Goal: Communication & Community: Answer question/provide support

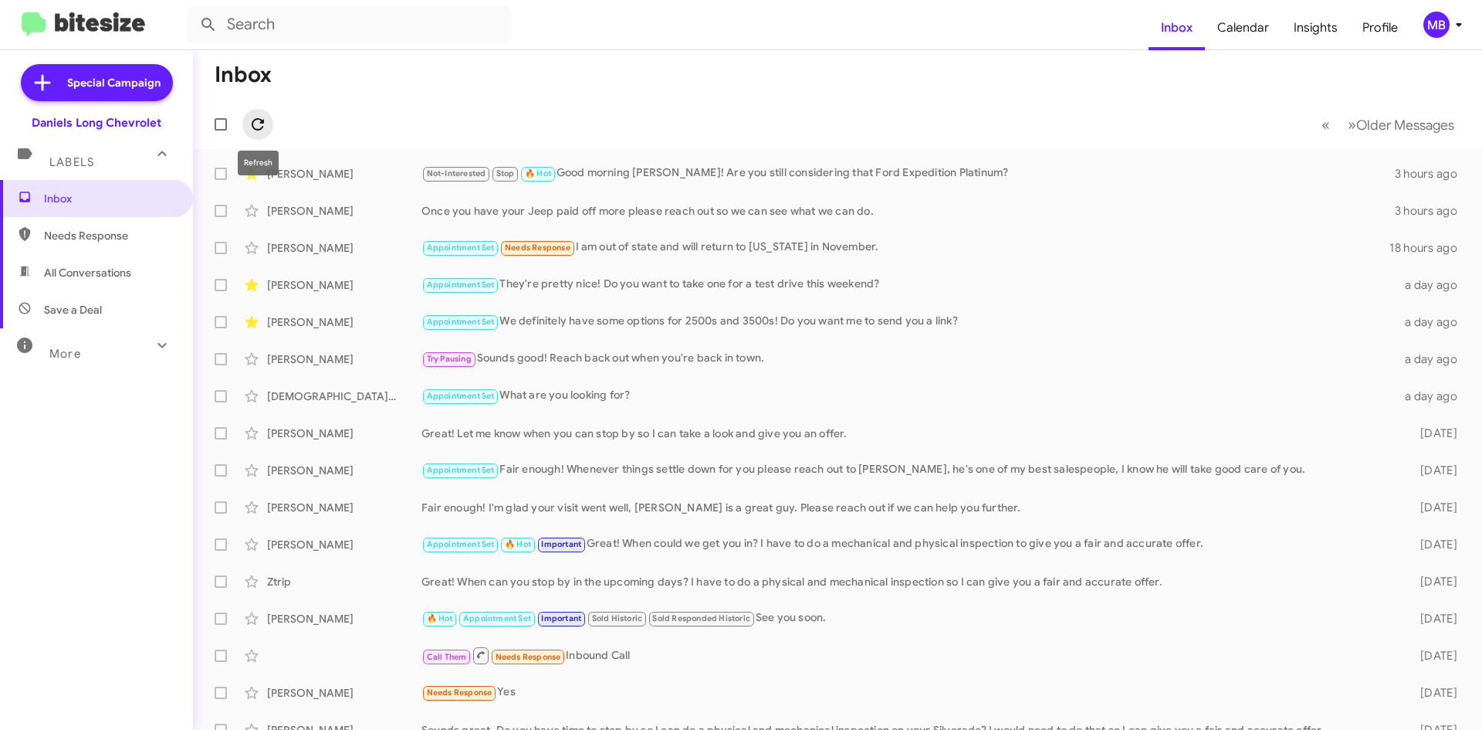
click at [259, 134] on button at bounding box center [257, 124] width 31 height 31
click at [252, 127] on icon at bounding box center [258, 124] width 12 height 12
click at [256, 131] on icon at bounding box center [258, 124] width 19 height 19
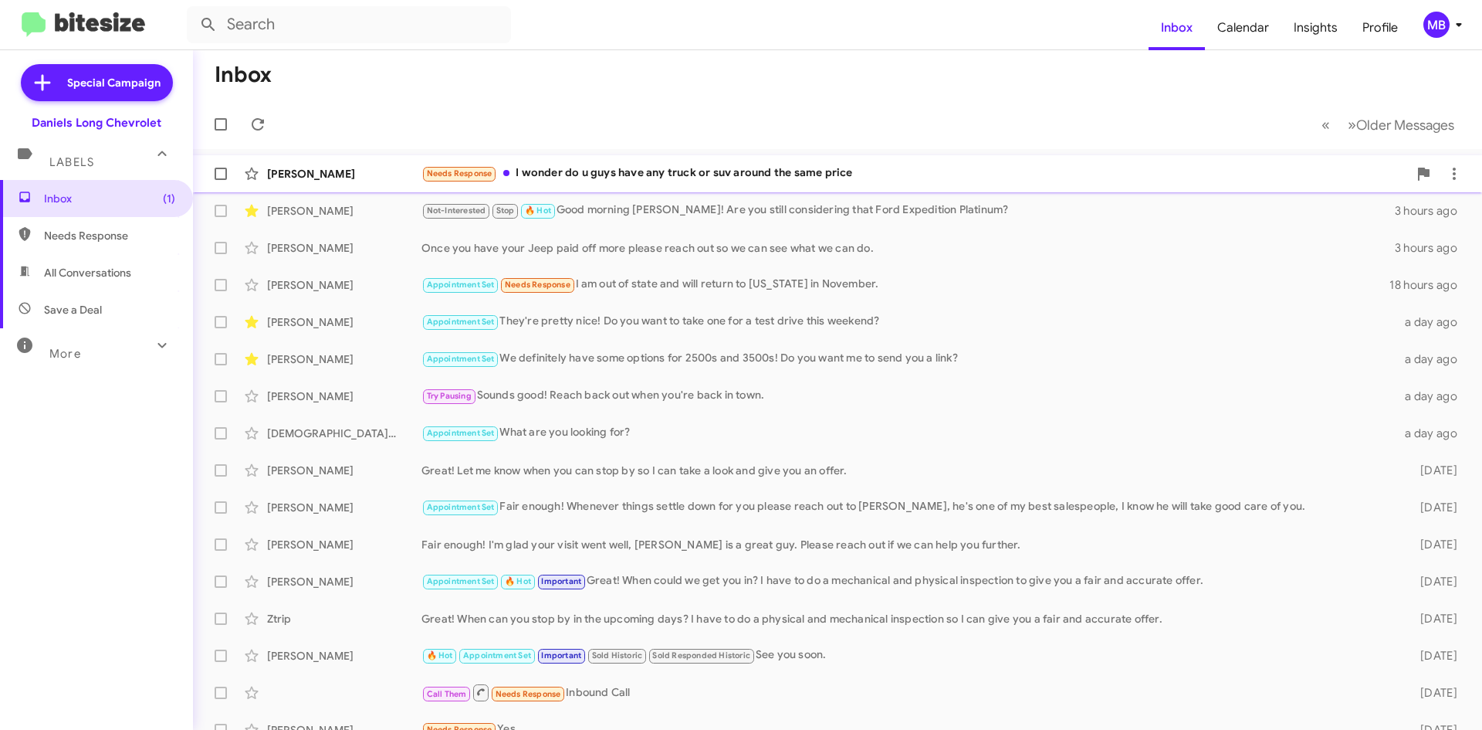
click at [762, 180] on div "Needs Response I wonder do u guys have any truck or suv around the same price" at bounding box center [915, 173] width 987 height 18
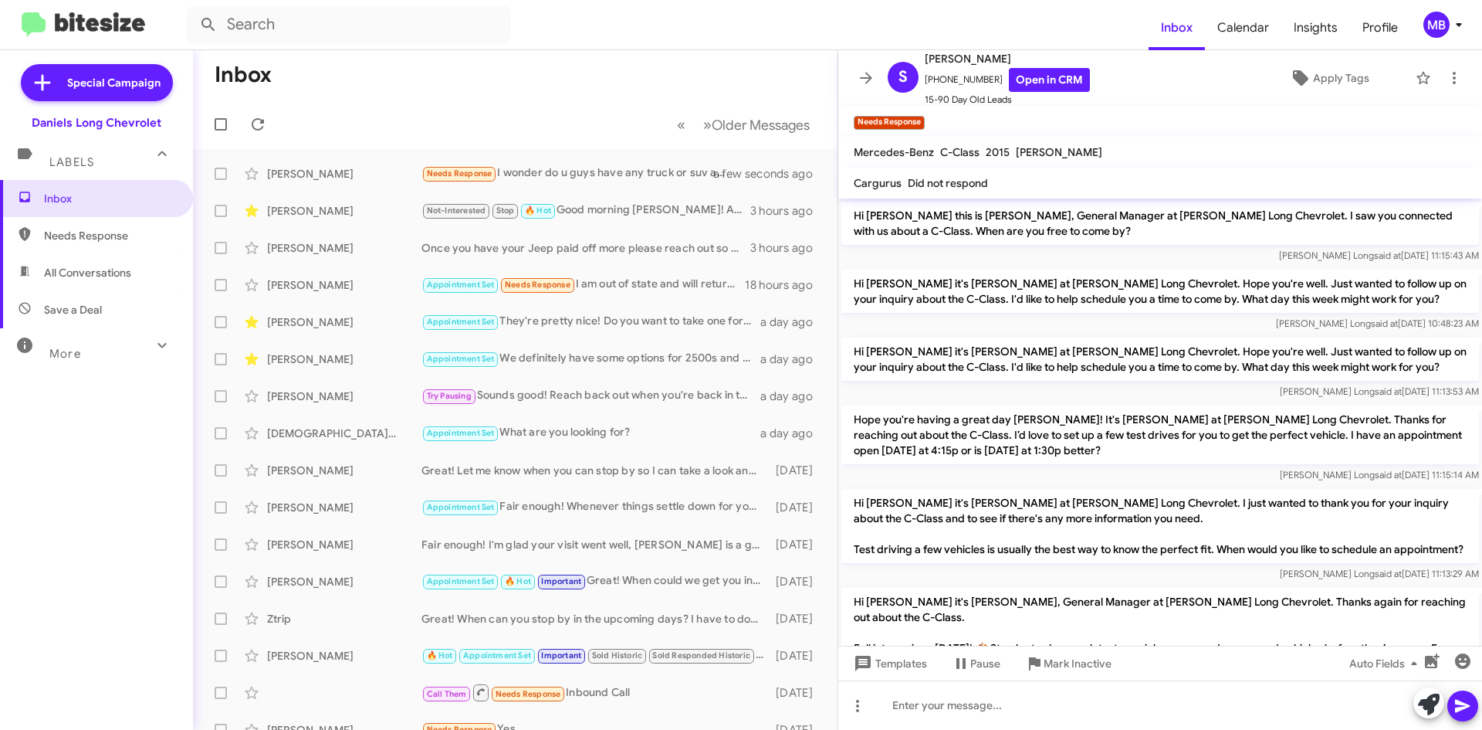
scroll to position [400, 0]
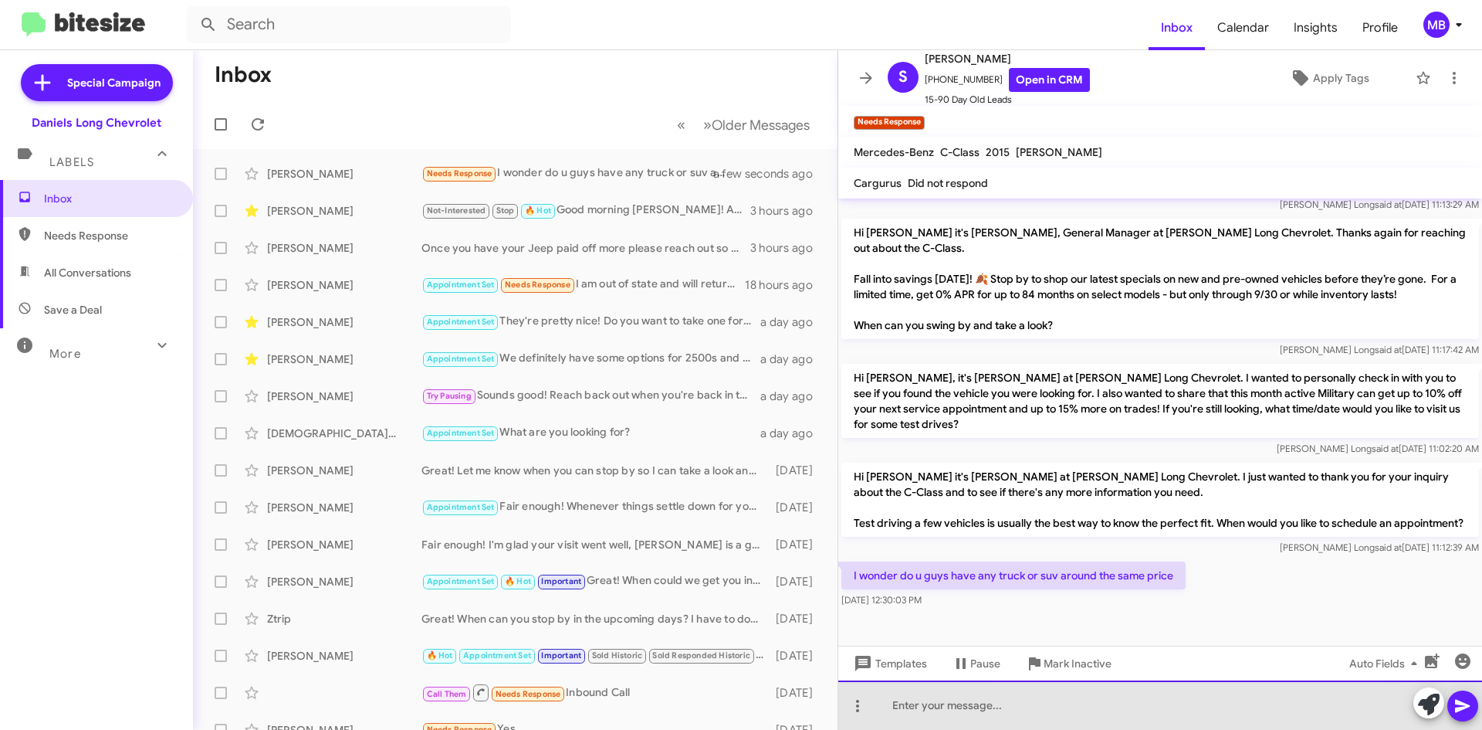
click at [1140, 686] on div at bounding box center [1160, 704] width 644 height 49
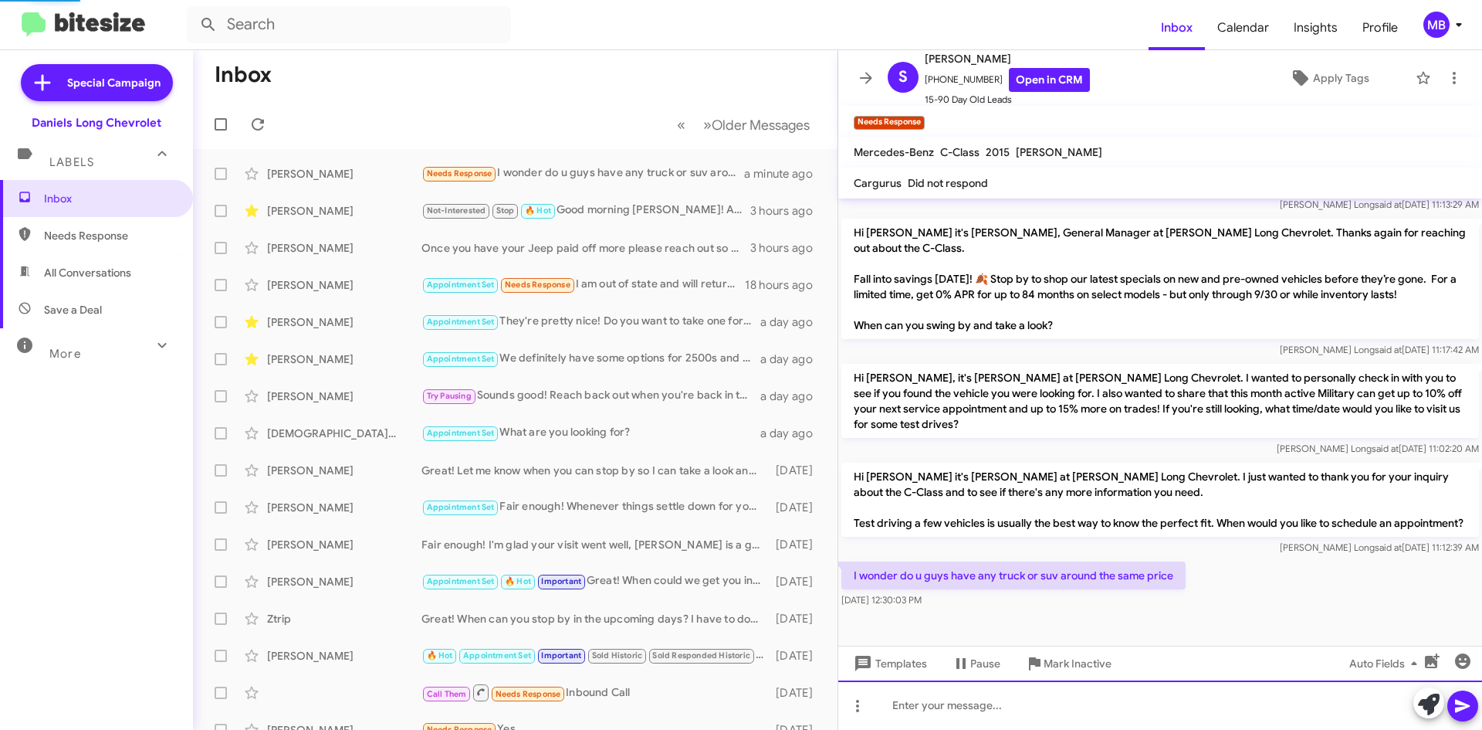
scroll to position [0, 0]
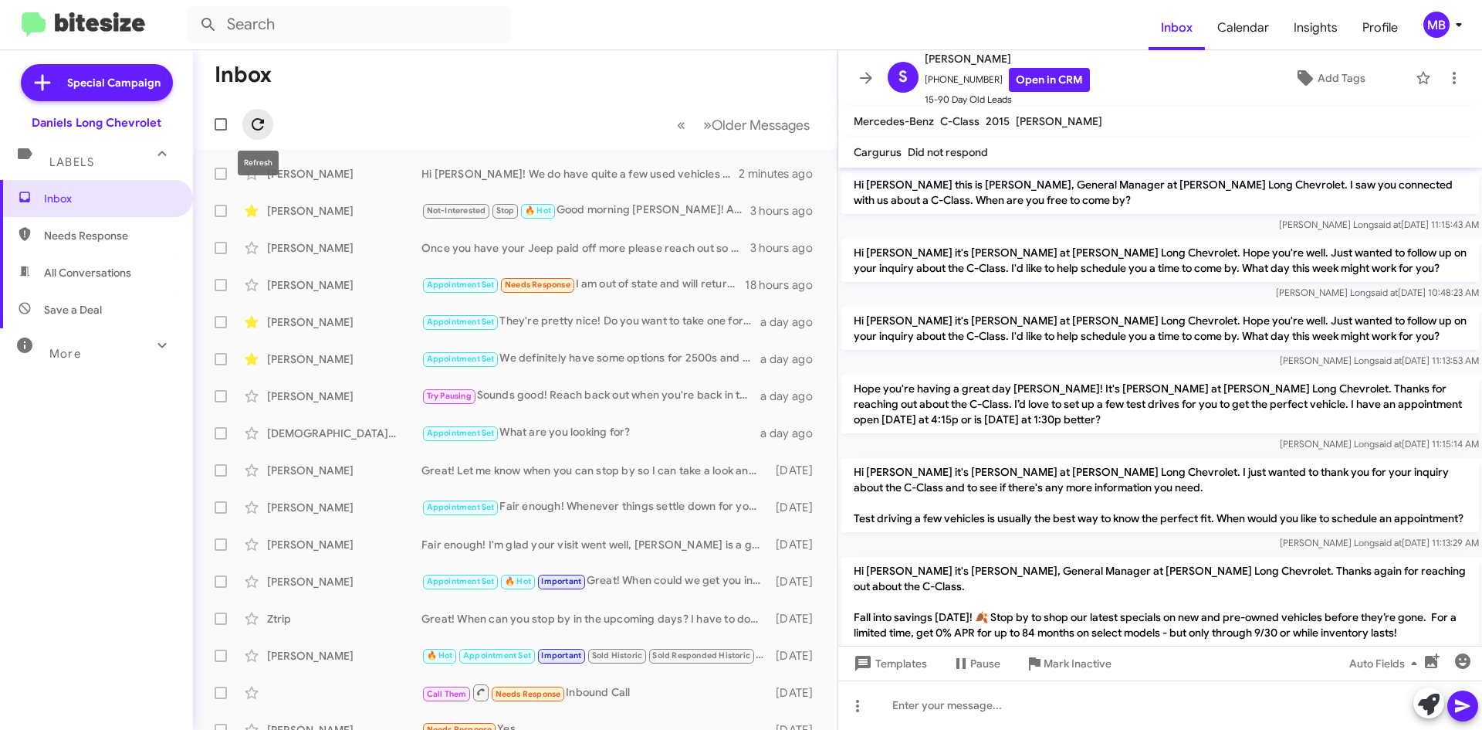
click at [266, 124] on icon at bounding box center [258, 124] width 19 height 19
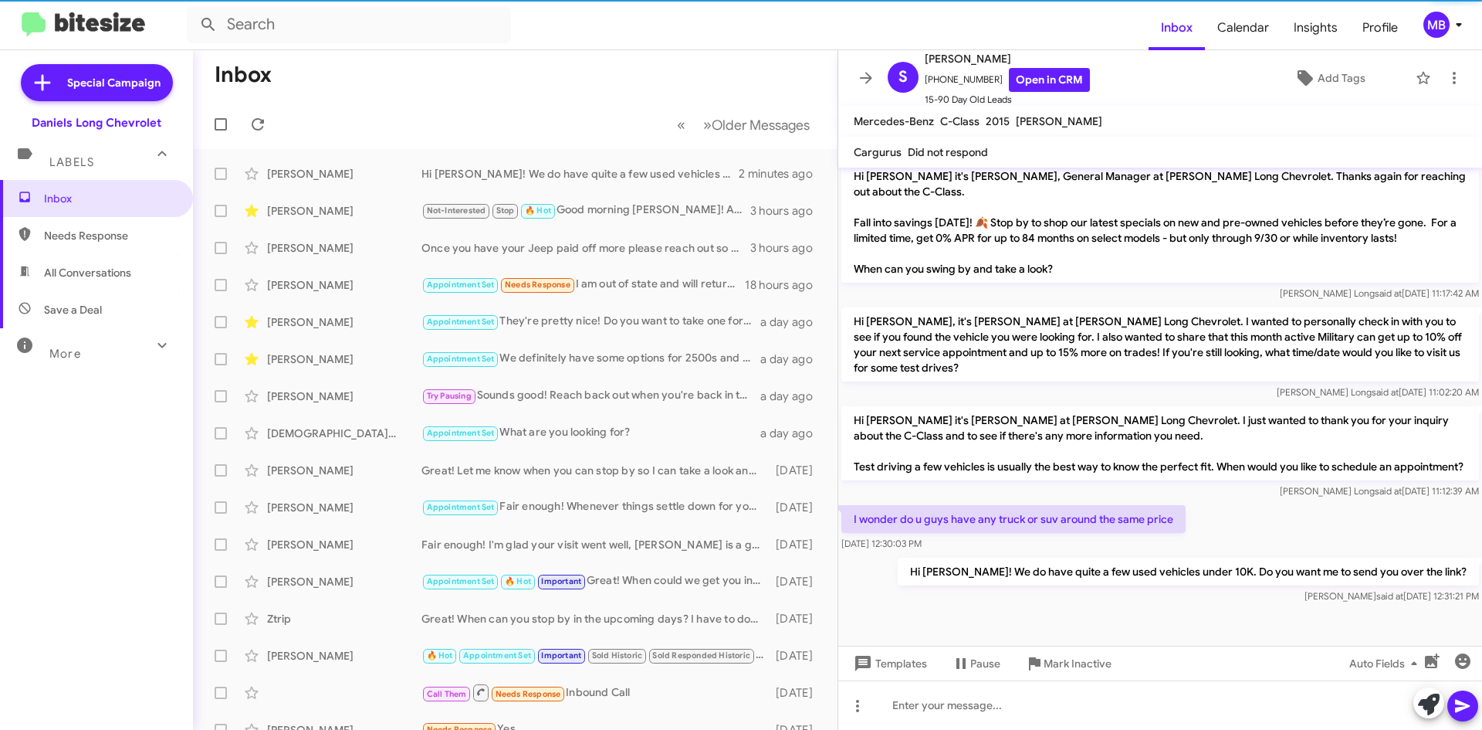
scroll to position [425, 0]
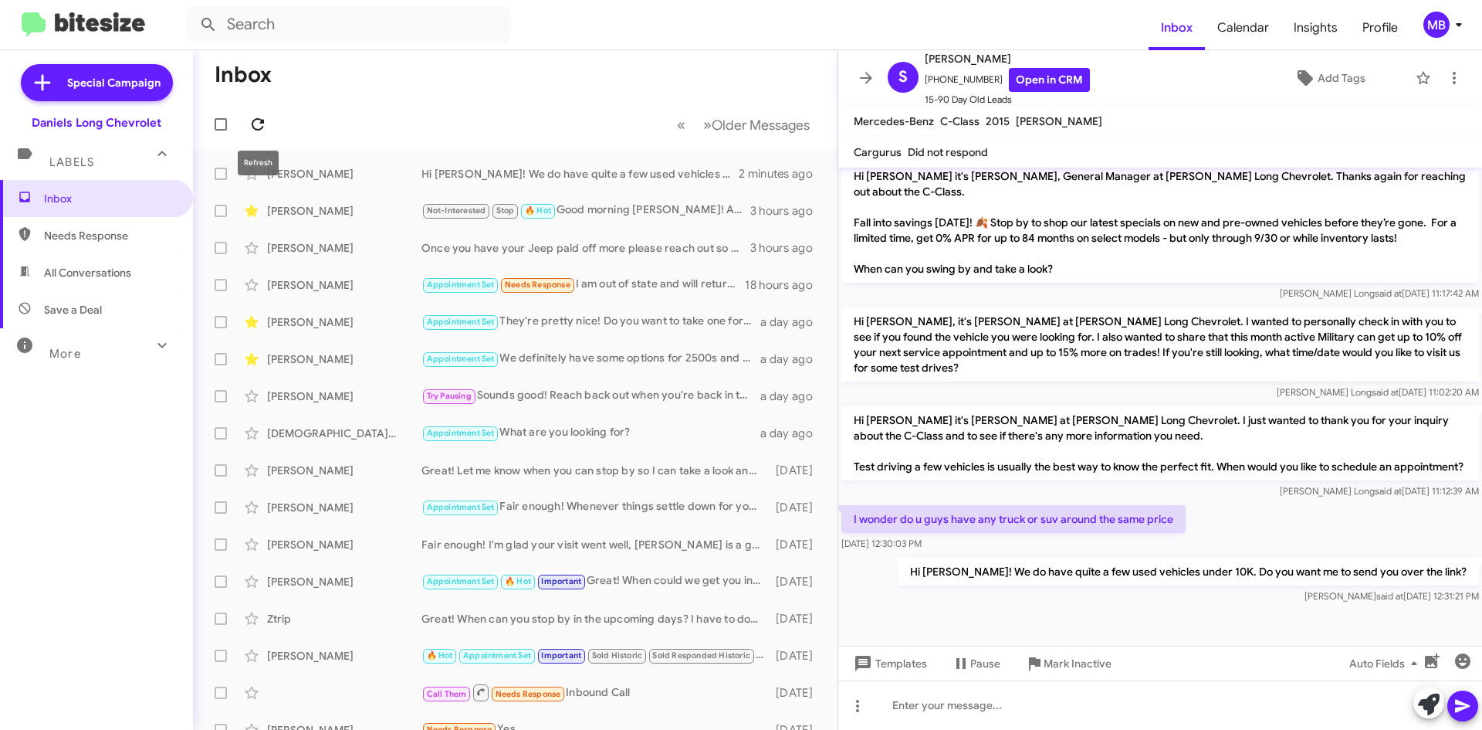
drag, startPoint x: 266, startPoint y: 124, endPoint x: 258, endPoint y: 120, distance: 9.0
click at [265, 123] on icon at bounding box center [258, 124] width 19 height 19
click at [267, 128] on span at bounding box center [257, 124] width 31 height 19
click at [256, 120] on icon at bounding box center [258, 124] width 12 height 12
click at [570, 368] on div "[PERSON_NAME] Appointment Set We definitely have some options for 2500s and 350…" at bounding box center [515, 359] width 620 height 31
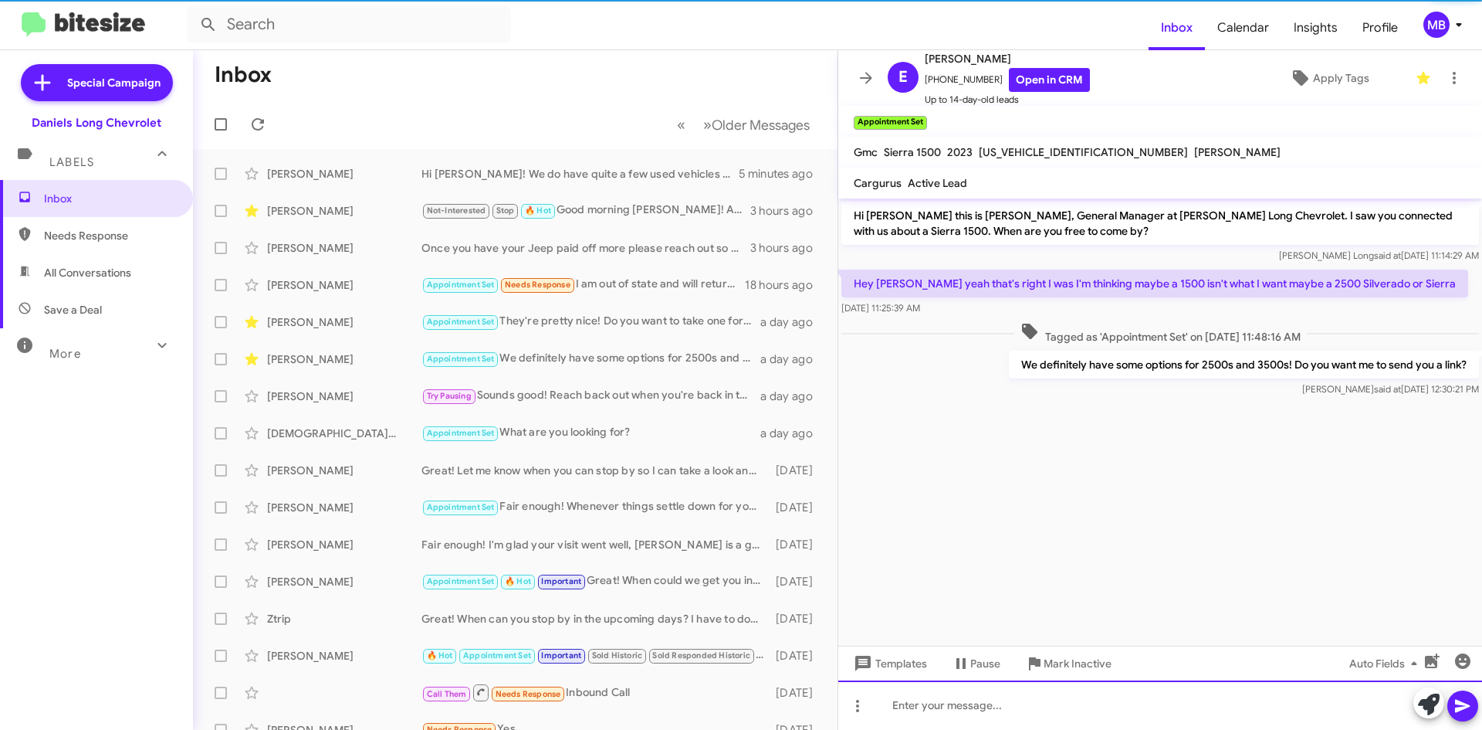
click at [1038, 718] on div at bounding box center [1160, 704] width 644 height 49
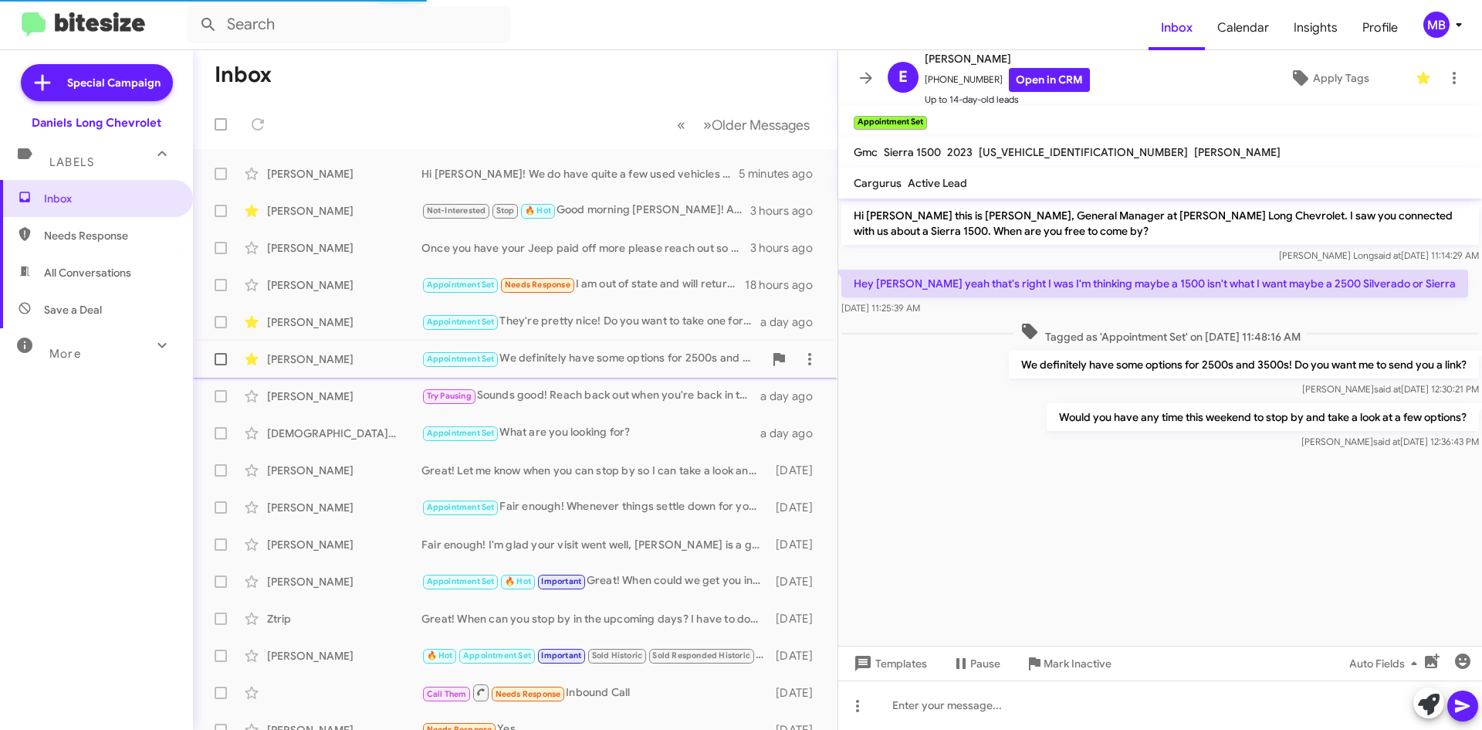
drag, startPoint x: 396, startPoint y: 327, endPoint x: 470, endPoint y: 367, distance: 84.3
click at [396, 327] on div "[PERSON_NAME]" at bounding box center [344, 321] width 154 height 15
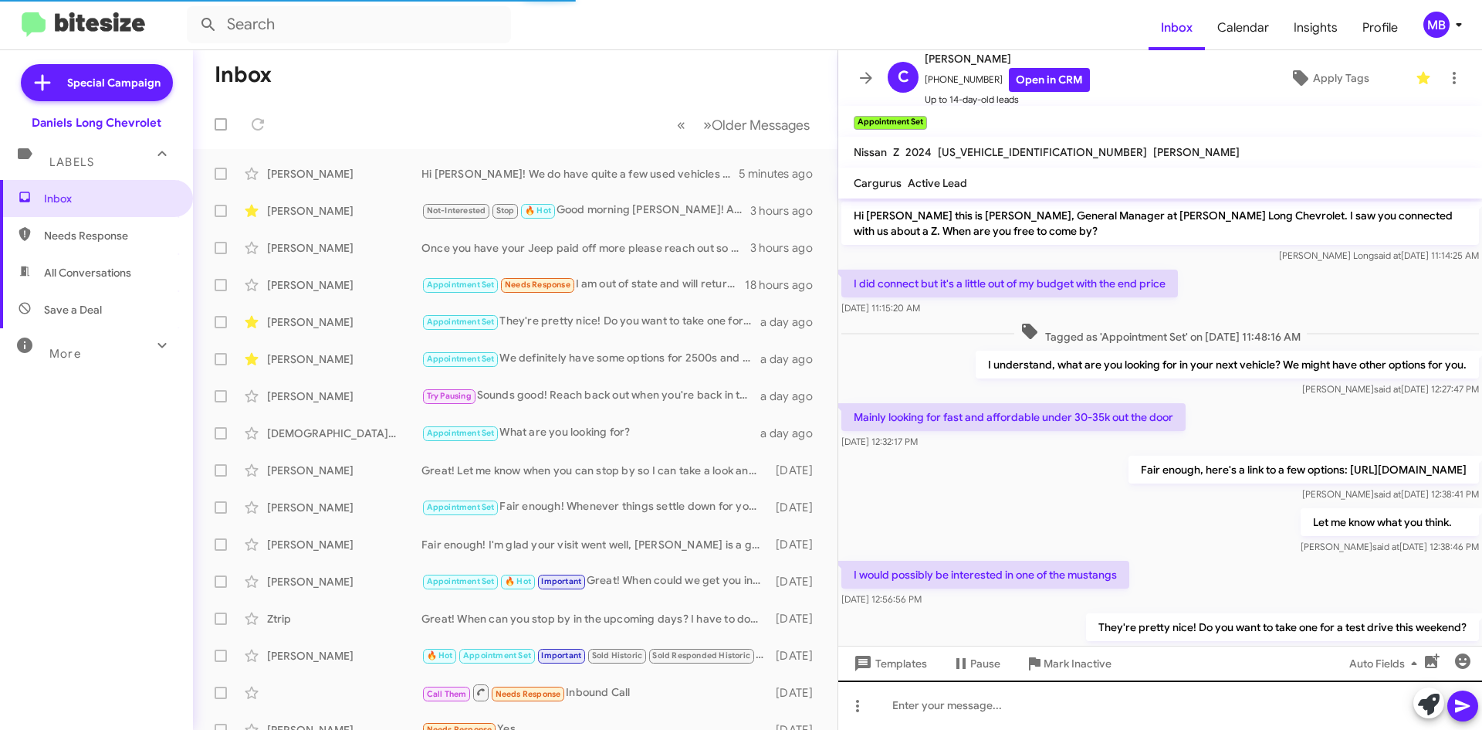
scroll to position [67, 0]
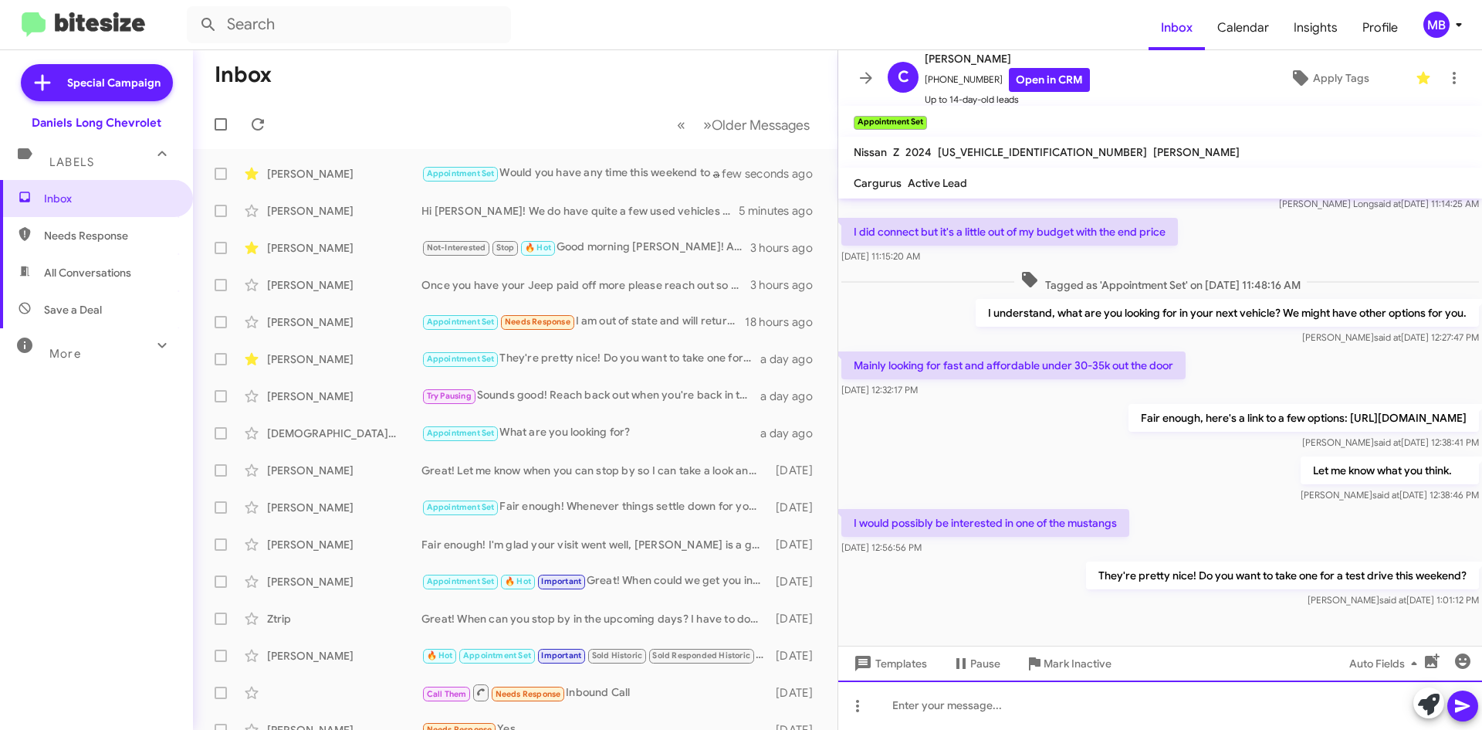
click at [1156, 723] on div at bounding box center [1160, 704] width 644 height 49
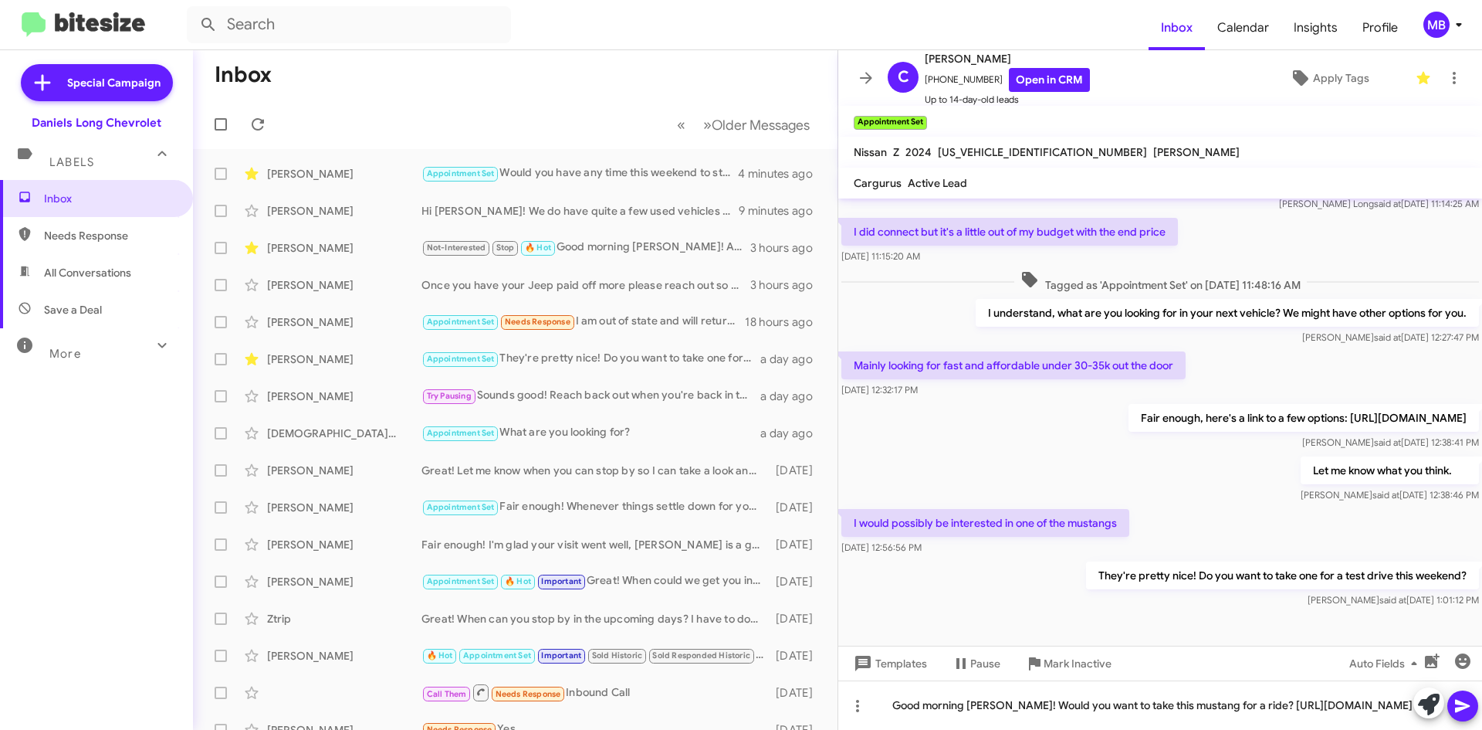
click at [1468, 704] on icon at bounding box center [1462, 705] width 15 height 13
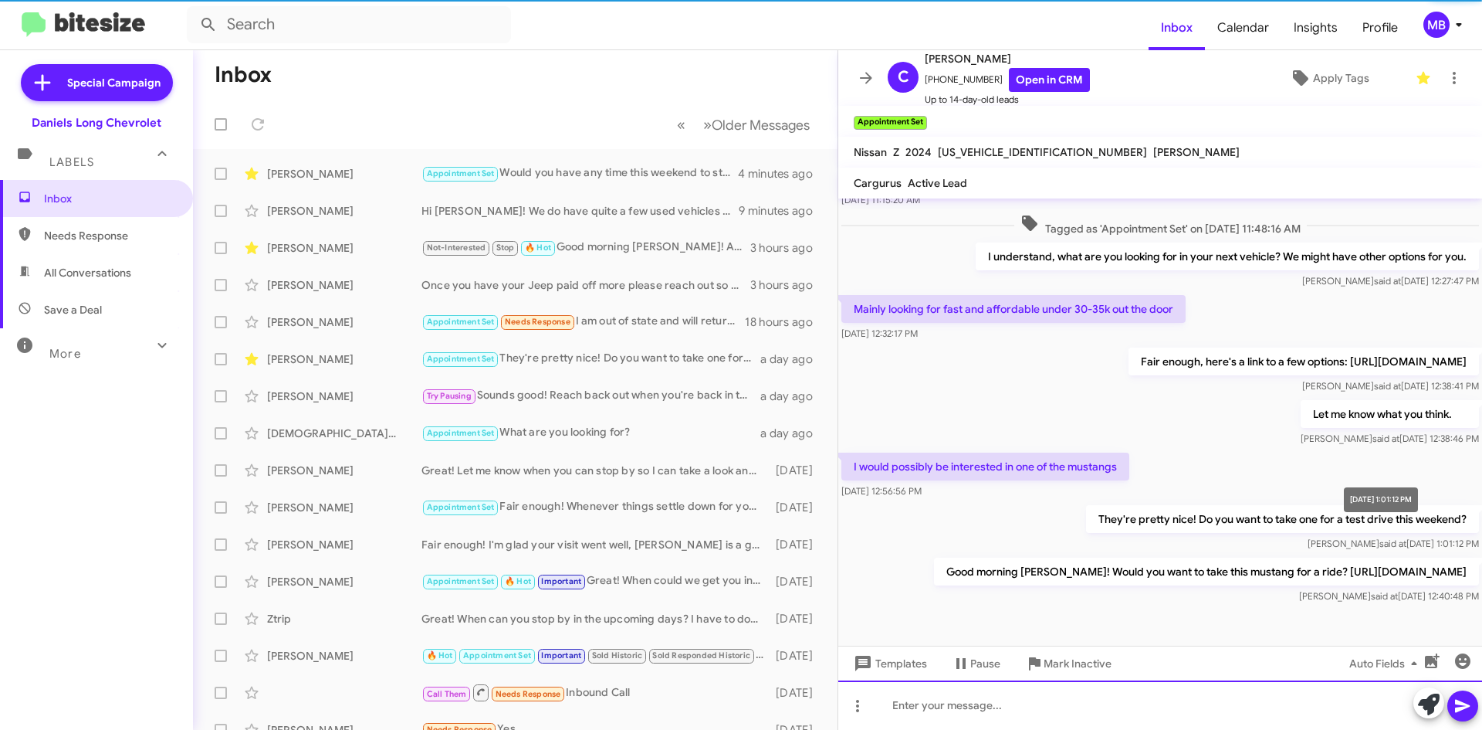
scroll to position [139, 0]
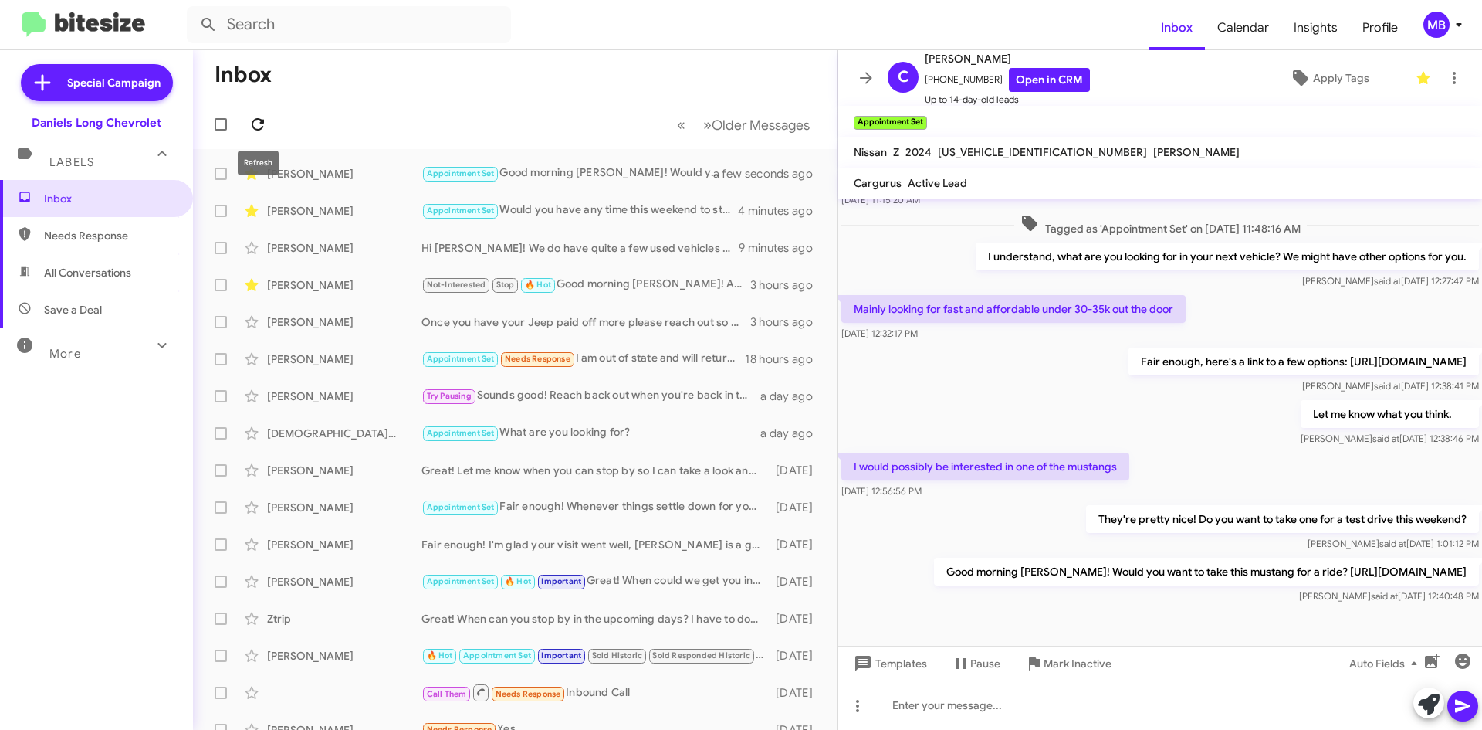
click at [260, 126] on icon at bounding box center [258, 124] width 19 height 19
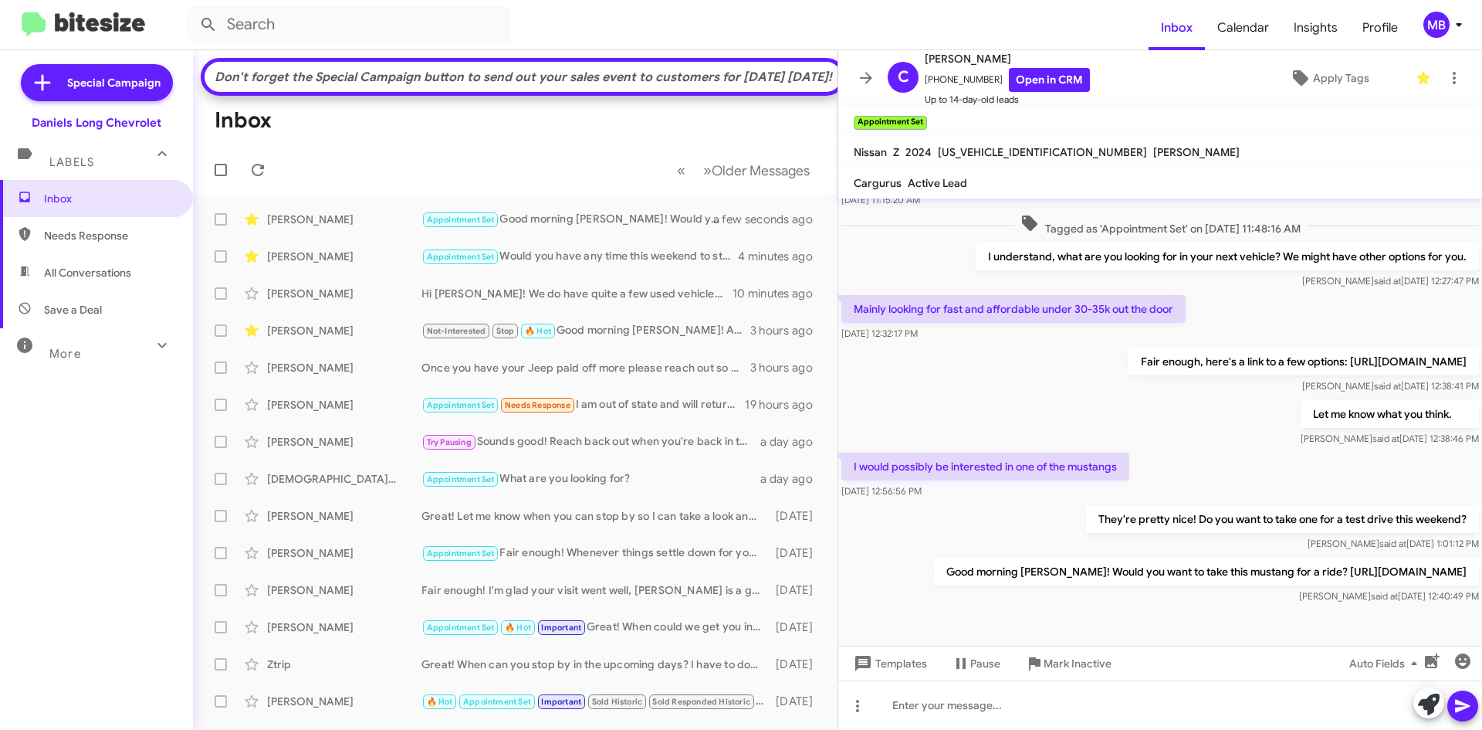
scroll to position [139, 0]
